Goal: Information Seeking & Learning: Learn about a topic

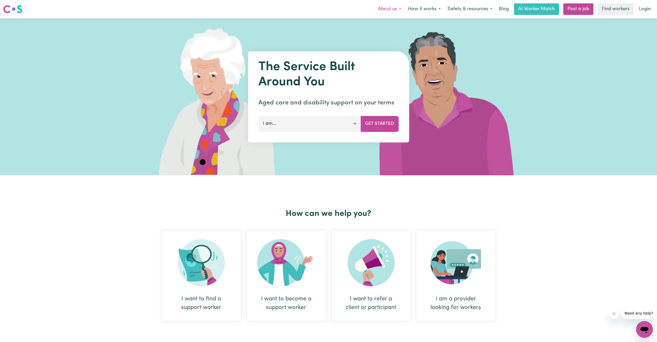
click at [385, 10] on button "About us" at bounding box center [389, 9] width 30 height 11
click at [387, 19] on link "About Careseekers" at bounding box center [383, 20] width 41 height 10
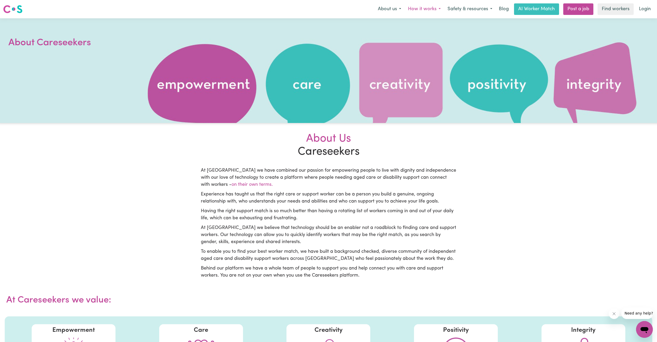
click at [419, 9] on button "How it works" at bounding box center [425, 9] width 40 height 11
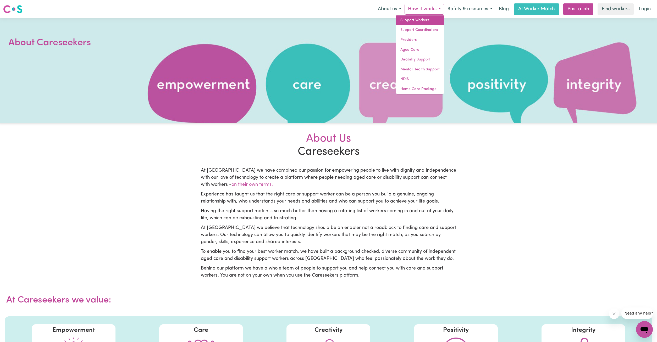
click at [415, 19] on link "Support Workers" at bounding box center [420, 20] width 48 height 10
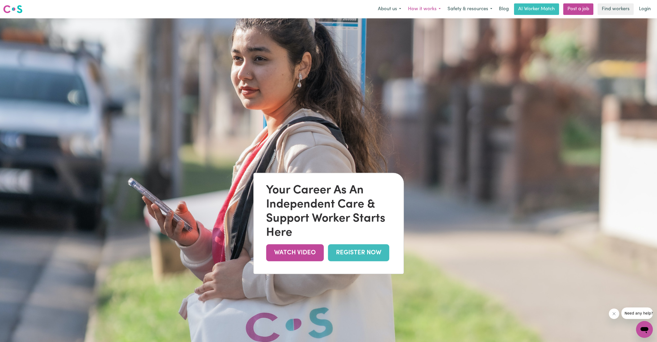
click at [417, 9] on button "How it works" at bounding box center [425, 9] width 40 height 11
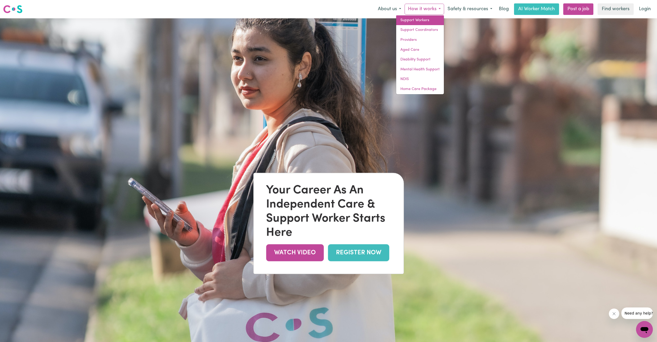
click at [413, 22] on link "Support Workers" at bounding box center [420, 20] width 48 height 10
click at [413, 30] on link "Support Coordinators" at bounding box center [420, 30] width 48 height 10
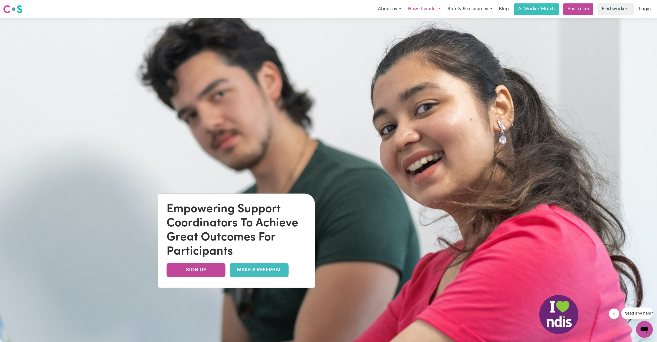
click at [420, 10] on button "How it works" at bounding box center [425, 9] width 40 height 11
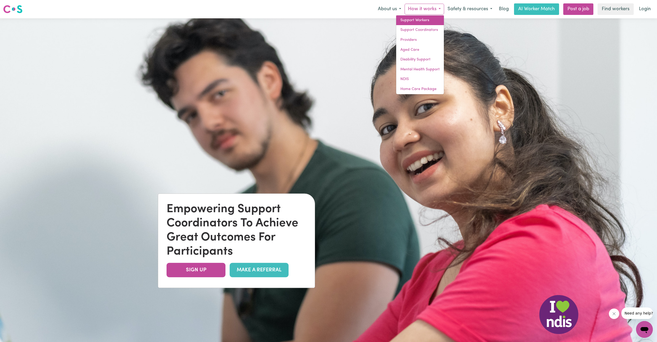
click at [418, 21] on link "Support Workers" at bounding box center [420, 20] width 48 height 10
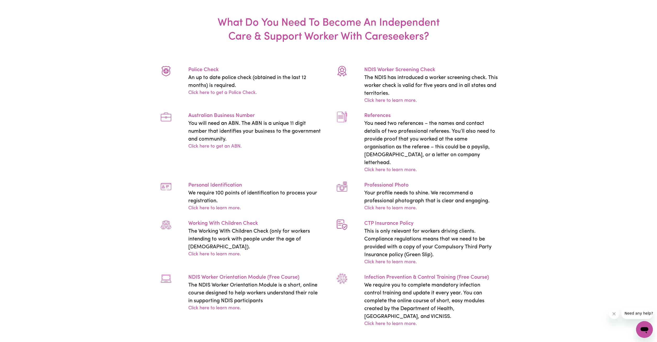
scroll to position [1202, 0]
